Goal: Task Accomplishment & Management: Use online tool/utility

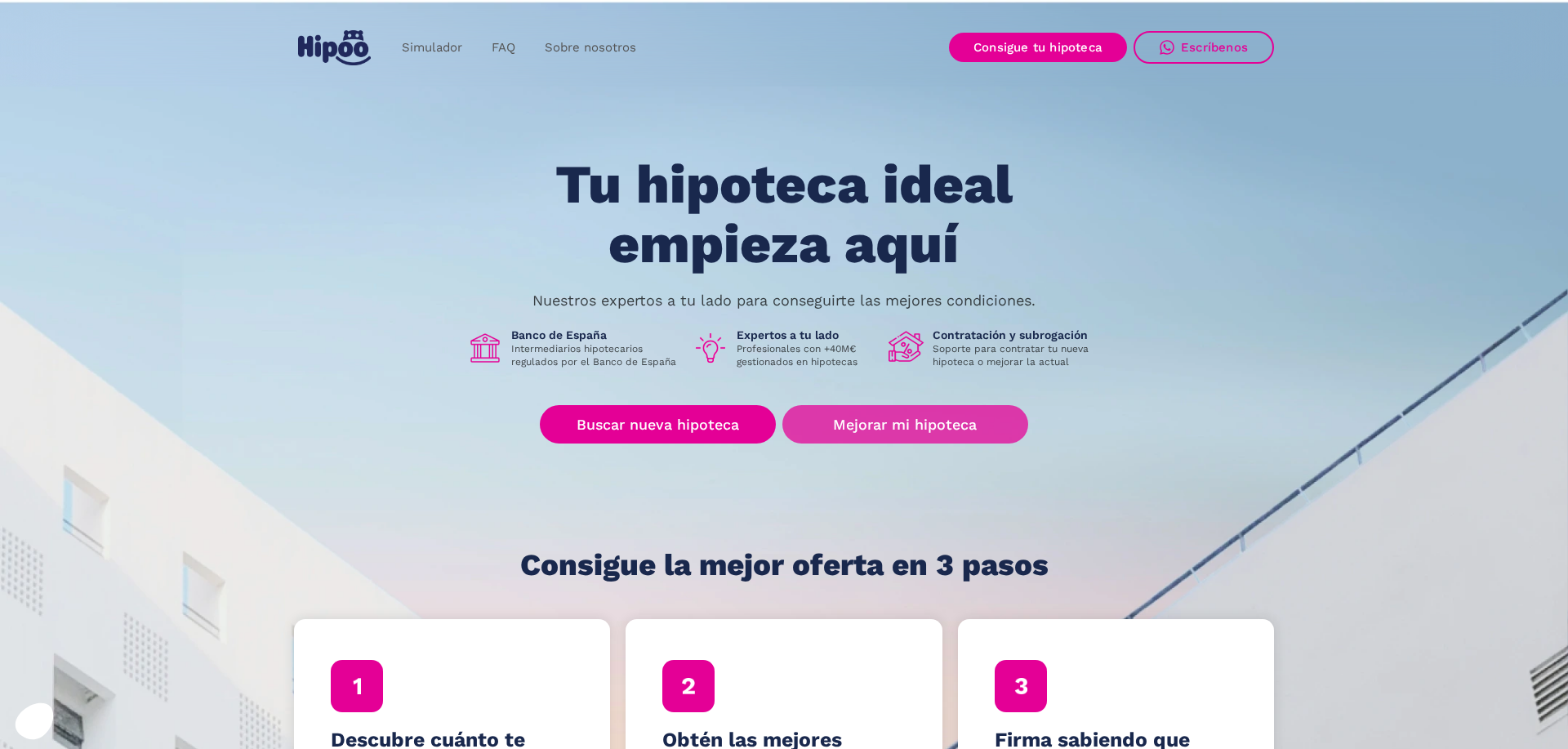
click at [848, 426] on link "Mejorar mi hipoteca" at bounding box center [906, 424] width 246 height 38
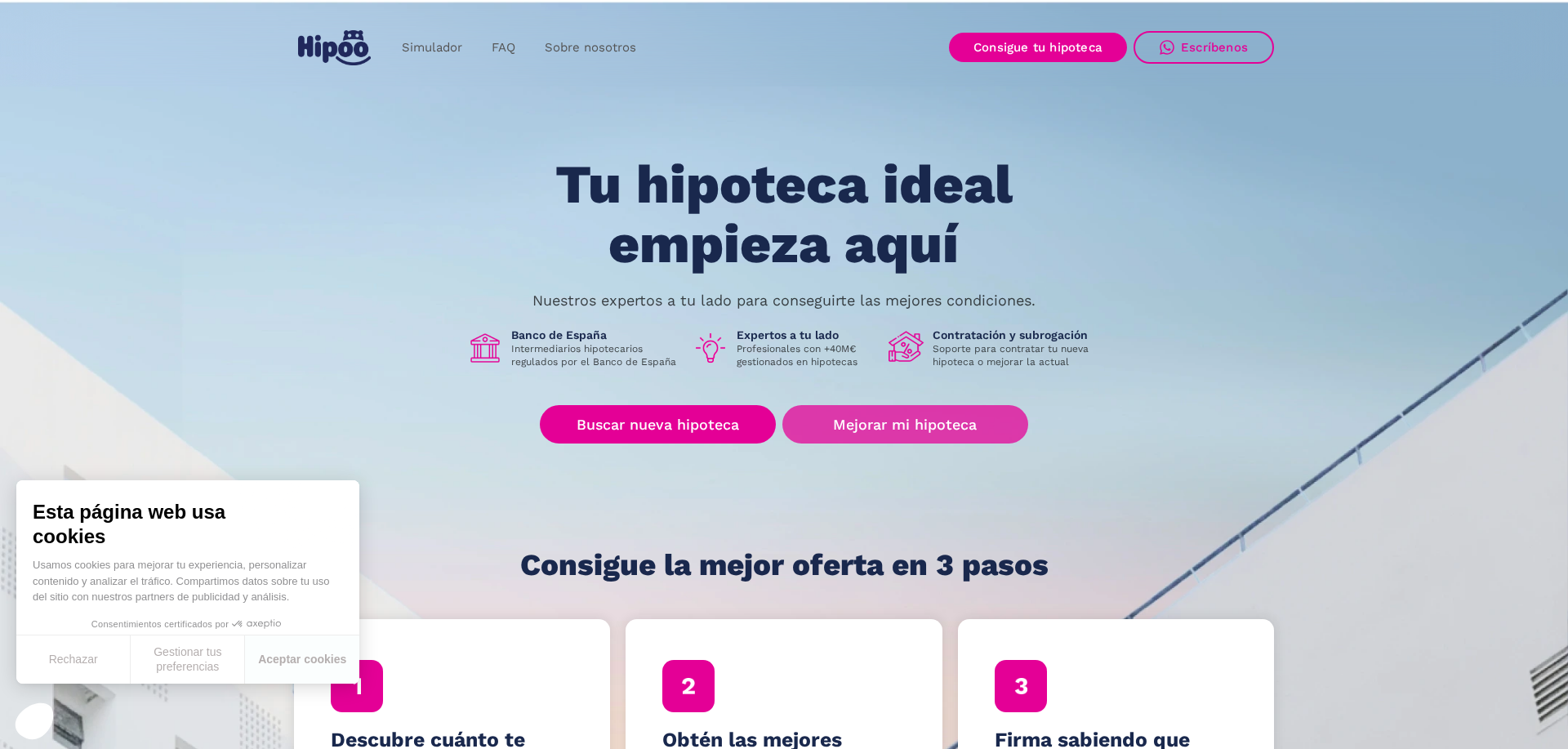
click at [888, 431] on link "Mejorar mi hipoteca" at bounding box center [906, 424] width 246 height 38
click at [294, 660] on button "Aceptar cookies" at bounding box center [302, 659] width 115 height 48
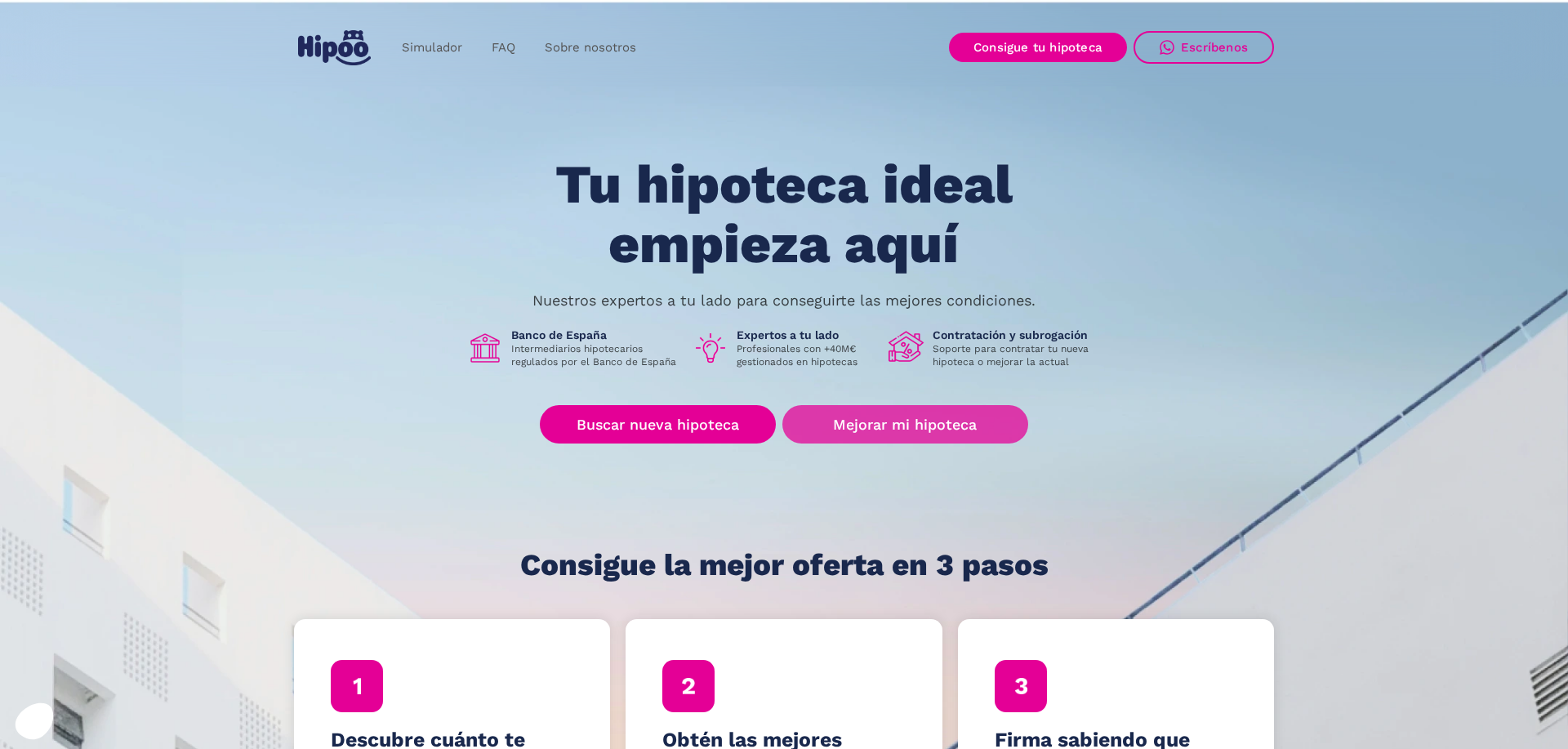
click at [847, 429] on link "Mejorar mi hipoteca" at bounding box center [906, 424] width 246 height 38
click at [936, 434] on link "Mejorar mi hipoteca" at bounding box center [906, 424] width 246 height 38
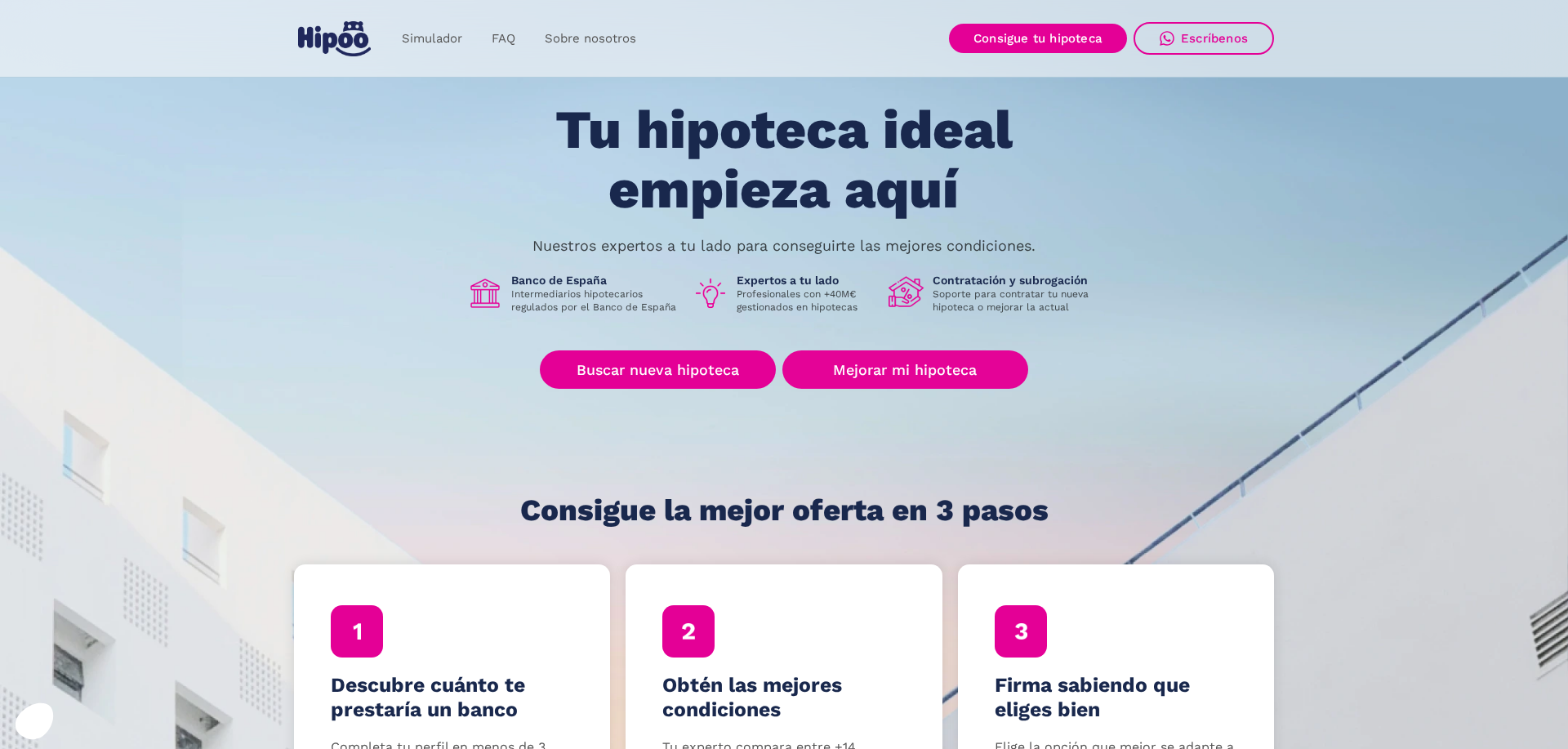
scroll to position [50, 0]
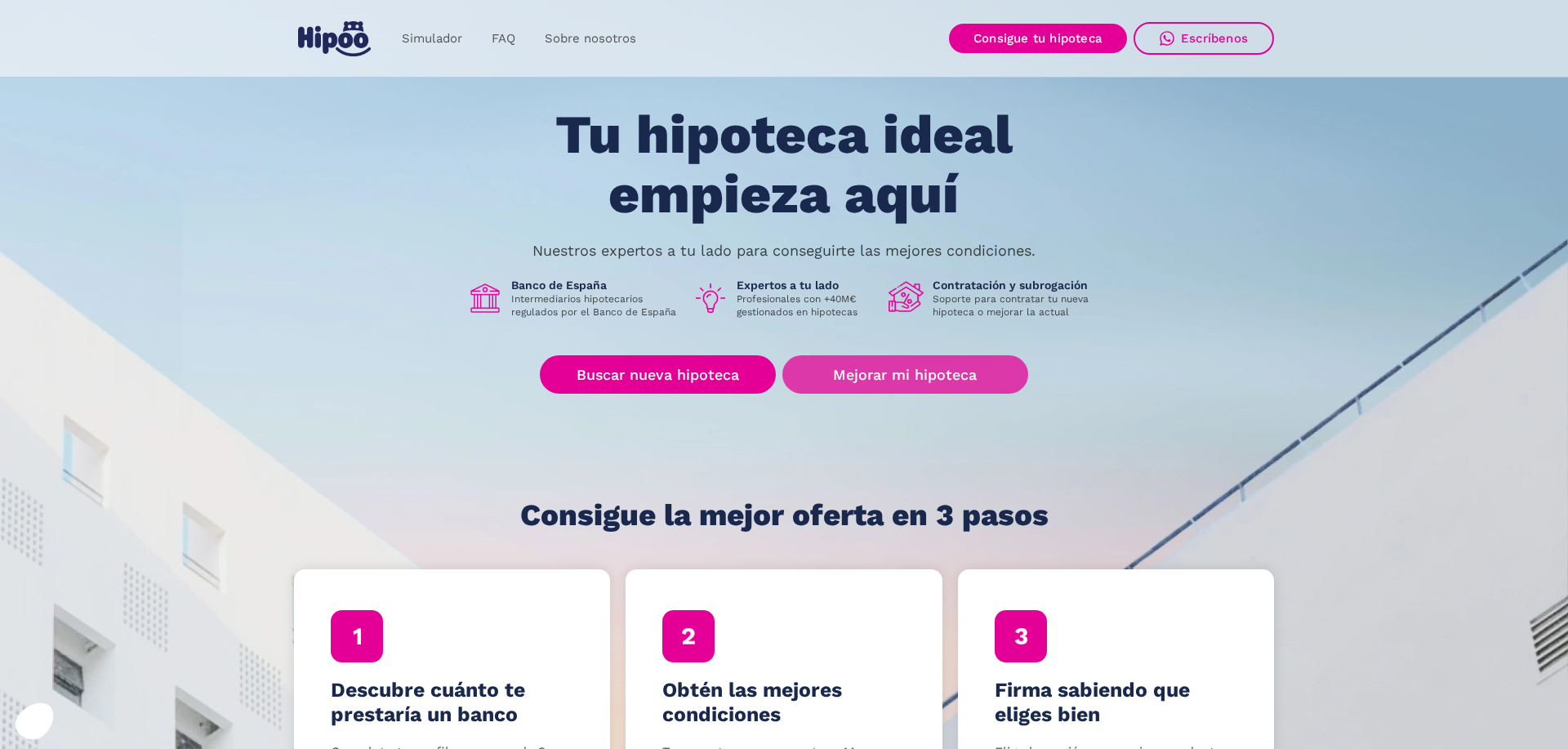
click at [928, 379] on link "Mejorar mi hipoteca" at bounding box center [906, 374] width 246 height 38
click at [359, 43] on img "home" at bounding box center [334, 38] width 73 height 35
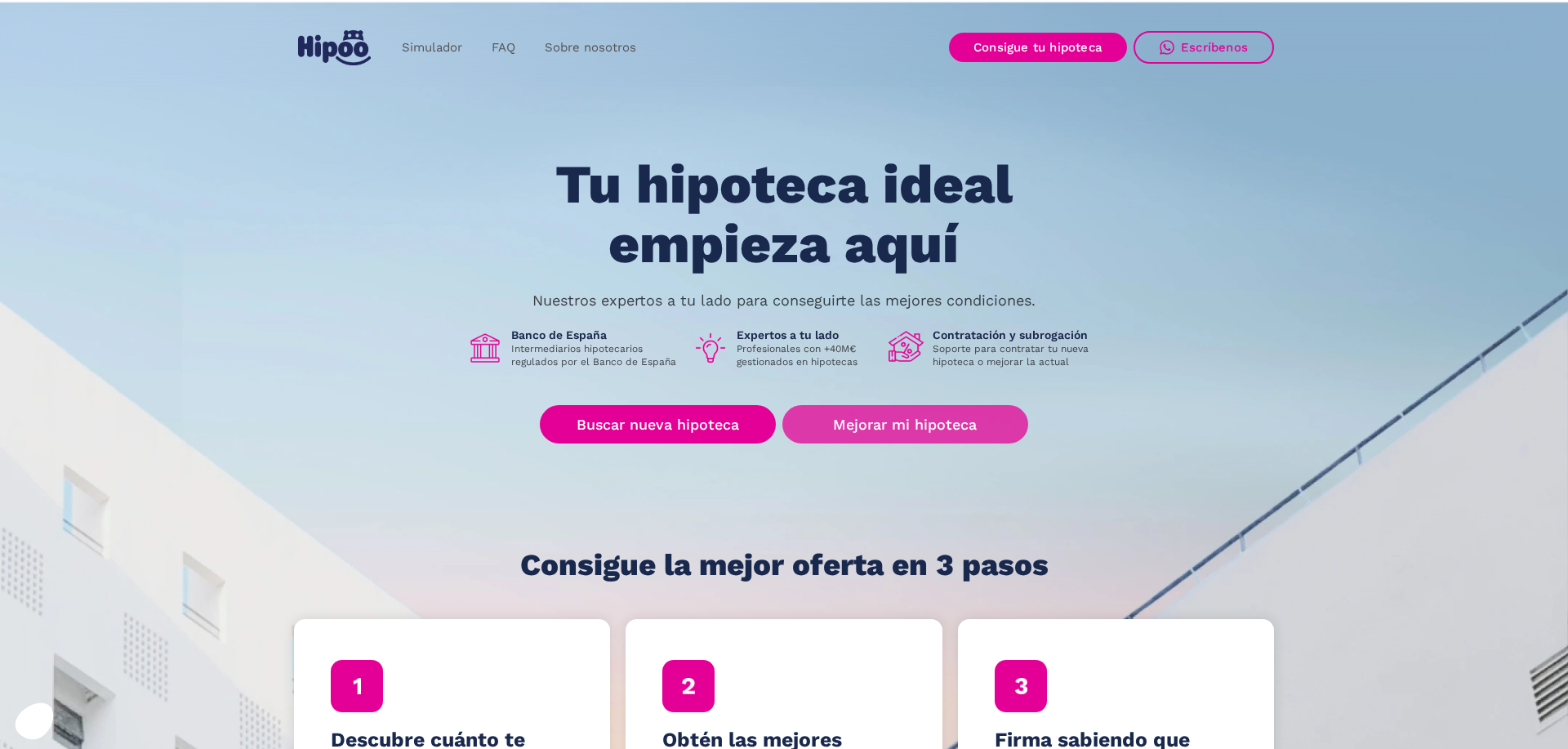
click at [879, 426] on link "Mejorar mi hipoteca" at bounding box center [906, 424] width 246 height 38
click at [914, 423] on link "Mejorar mi hipoteca" at bounding box center [906, 424] width 246 height 38
